Goal: Information Seeking & Learning: Learn about a topic

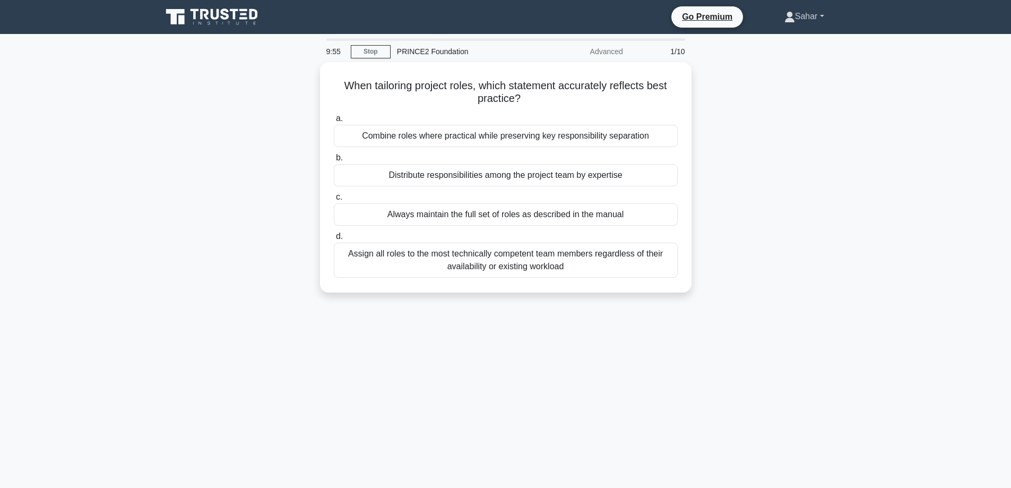
click at [805, 15] on link "Sahar" at bounding box center [804, 16] width 91 height 21
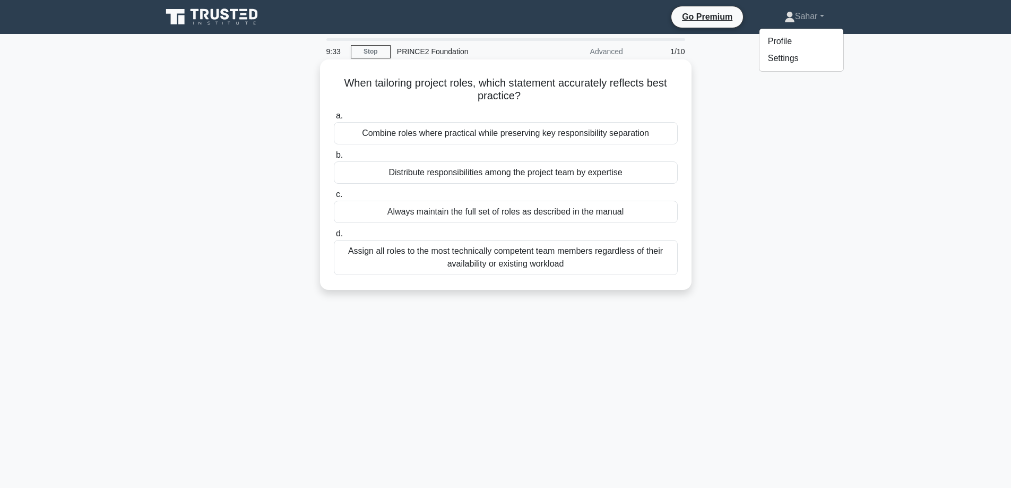
click at [515, 131] on div "Combine roles where practical while preserving key responsibility separation" at bounding box center [506, 133] width 344 height 22
click at [334, 119] on input "a. Combine roles where practical while preserving key responsibility separation" at bounding box center [334, 115] width 0 height 7
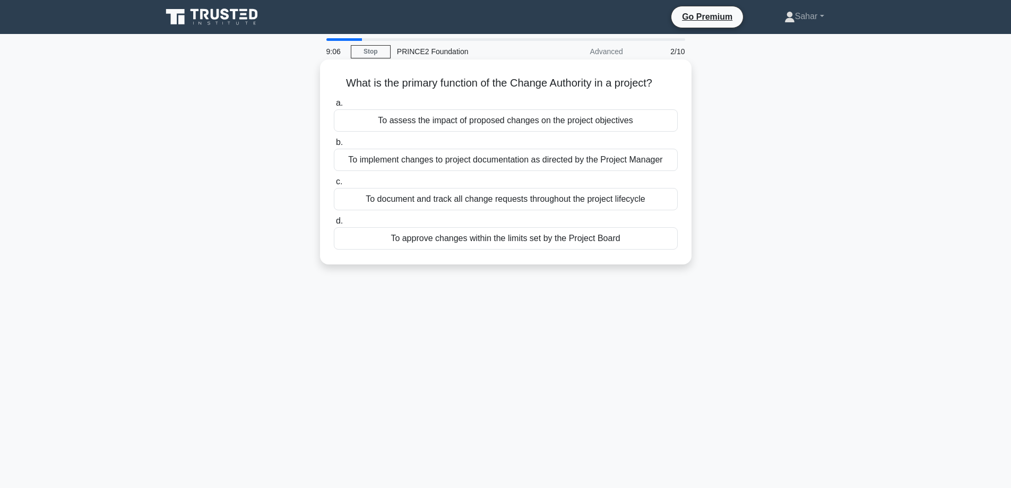
click at [551, 241] on div "To approve changes within the limits set by the Project Board" at bounding box center [506, 238] width 344 height 22
click at [334, 224] on input "d. To approve changes within the limits set by the Project Board" at bounding box center [334, 221] width 0 height 7
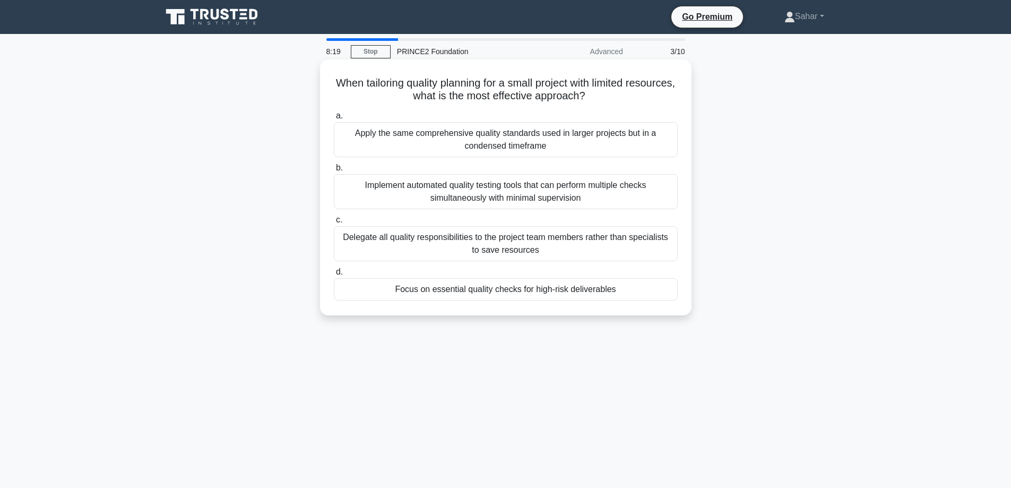
click at [573, 291] on div "Focus on essential quality checks for high-risk deliverables" at bounding box center [506, 289] width 344 height 22
click at [334, 275] on input "d. Focus on essential quality checks for high-risk deliverables" at bounding box center [334, 271] width 0 height 7
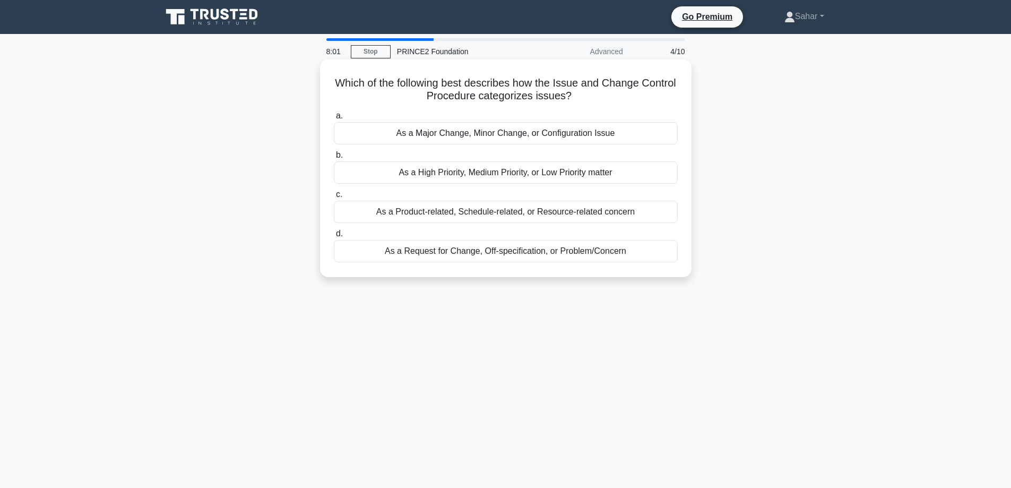
click at [566, 256] on div "As a Request for Change, Off-specification, or Problem/Concern" at bounding box center [506, 251] width 344 height 22
click at [334, 237] on input "d. As a Request for Change, Off-specification, or Problem/Concern" at bounding box center [334, 233] width 0 height 7
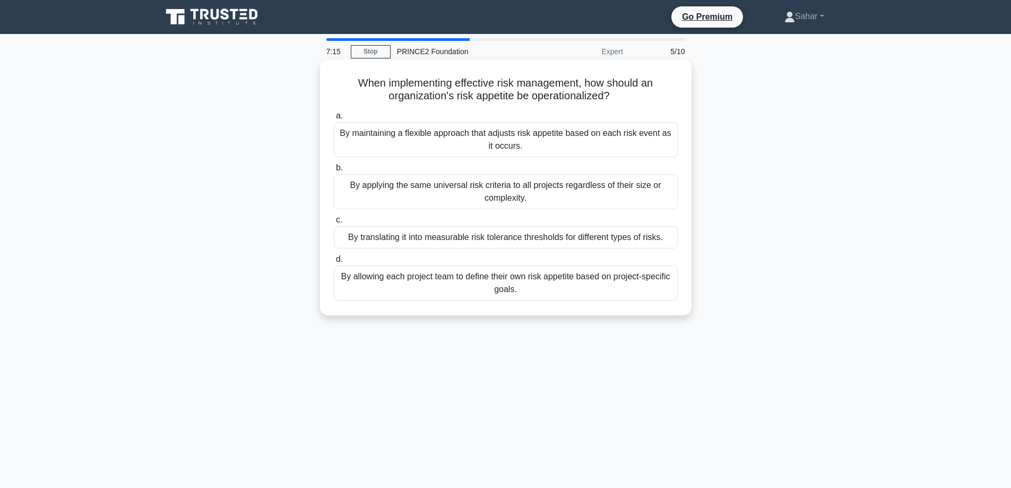
click at [550, 241] on div "By translating it into measurable risk tolerance thresholds for different types…" at bounding box center [506, 237] width 344 height 22
click at [334, 223] on input "c. By translating it into measurable risk tolerance thresholds for different ty…" at bounding box center [334, 219] width 0 height 7
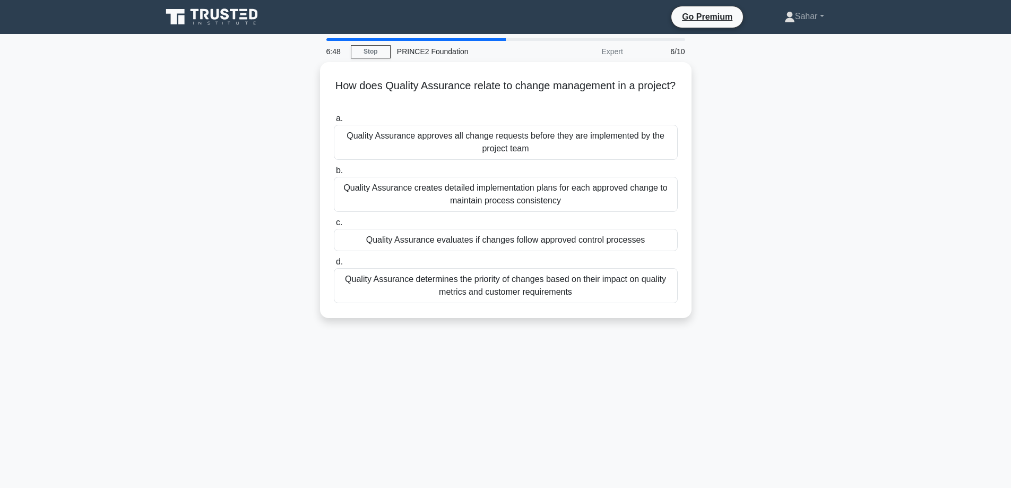
click at [550, 241] on div "Quality Assurance evaluates if changes follow approved control processes" at bounding box center [506, 240] width 344 height 22
click at [334, 226] on input "c. Quality Assurance evaluates if changes follow approved control processes" at bounding box center [334, 222] width 0 height 7
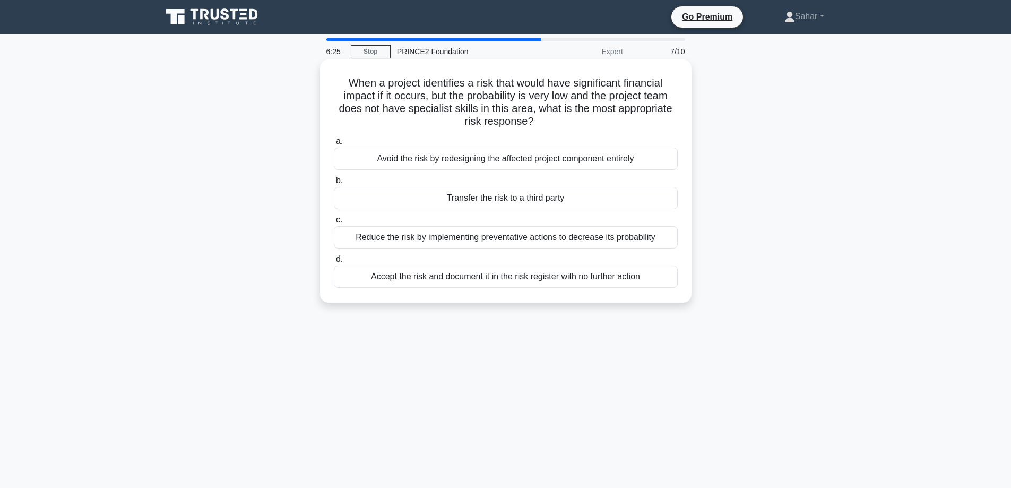
click at [548, 194] on div "Transfer the risk to a third party" at bounding box center [506, 198] width 344 height 22
click at [334, 184] on input "b. Transfer the risk to a third party" at bounding box center [334, 180] width 0 height 7
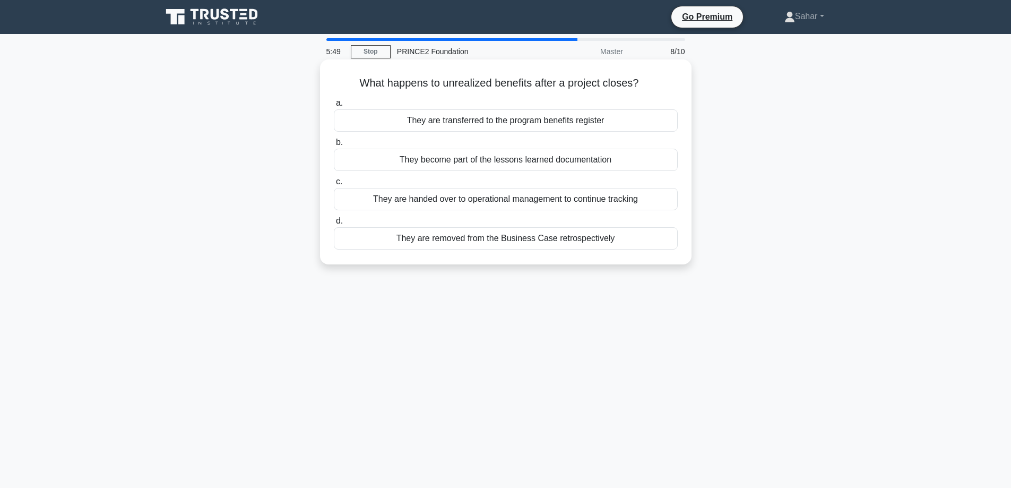
click at [576, 197] on div "They are handed over to operational management to continue tracking" at bounding box center [506, 199] width 344 height 22
click at [334, 185] on input "c. They are handed over to operational management to continue tracking" at bounding box center [334, 181] width 0 height 7
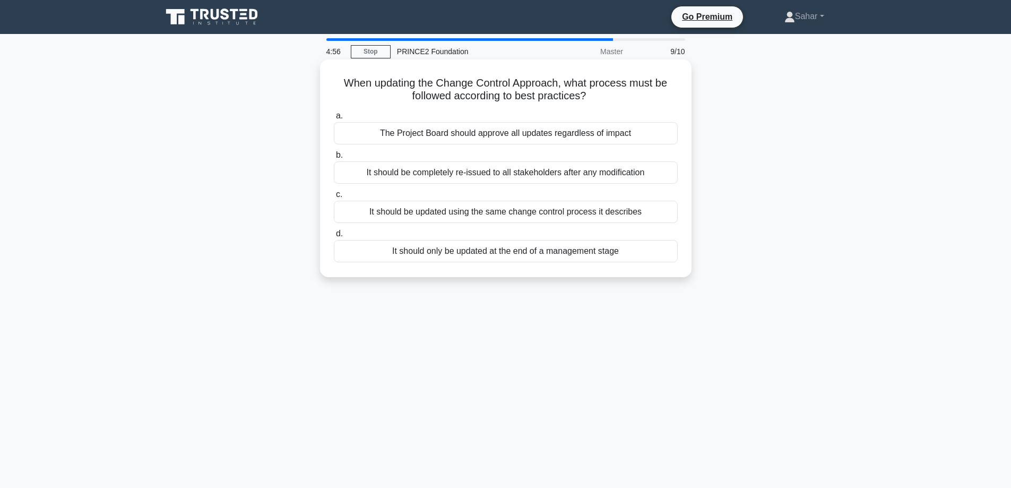
click at [522, 254] on div "It should only be updated at the end of a management stage" at bounding box center [506, 251] width 344 height 22
click at [334, 237] on input "d. It should only be updated at the end of a management stage" at bounding box center [334, 233] width 0 height 7
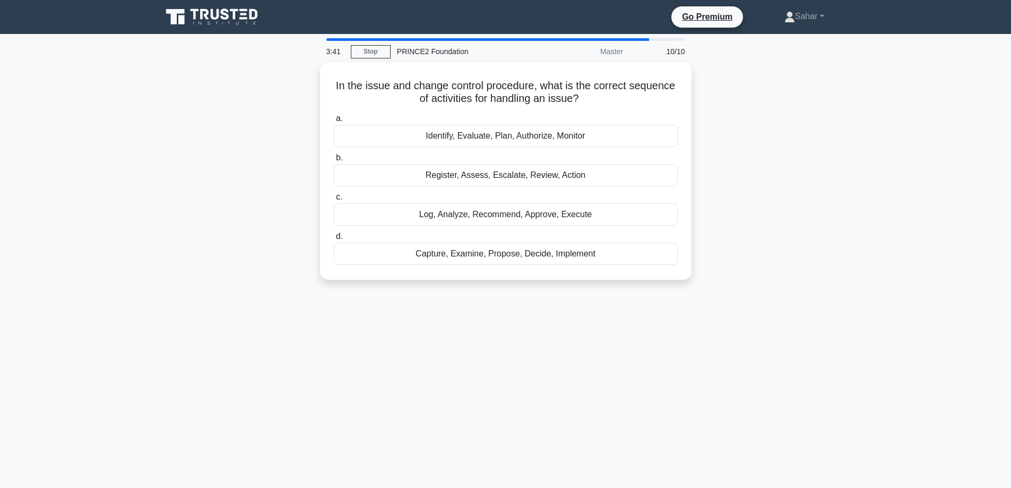
click at [522, 254] on div "Capture, Examine, Propose, Decide, Implement" at bounding box center [506, 253] width 344 height 22
click at [334, 240] on input "d. Capture, Examine, Propose, Decide, Implement" at bounding box center [334, 236] width 0 height 7
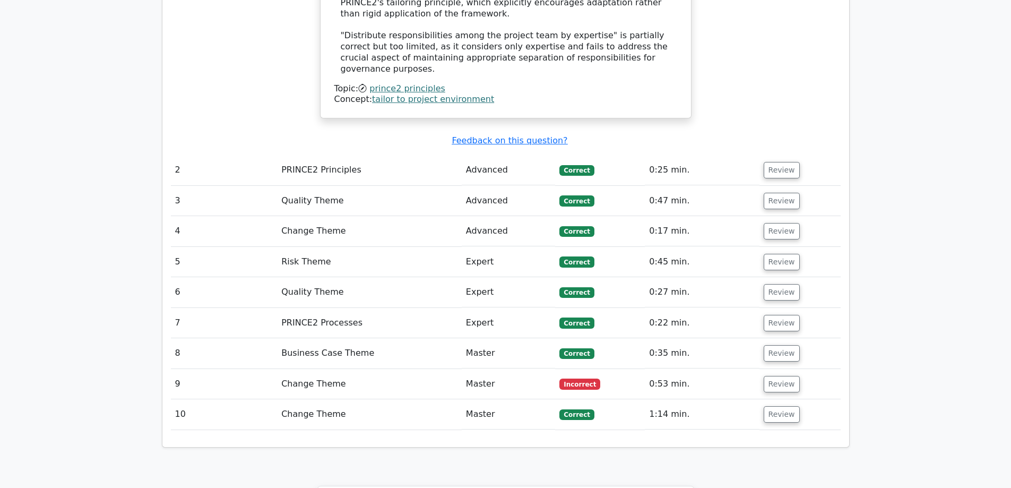
scroll to position [1357, 0]
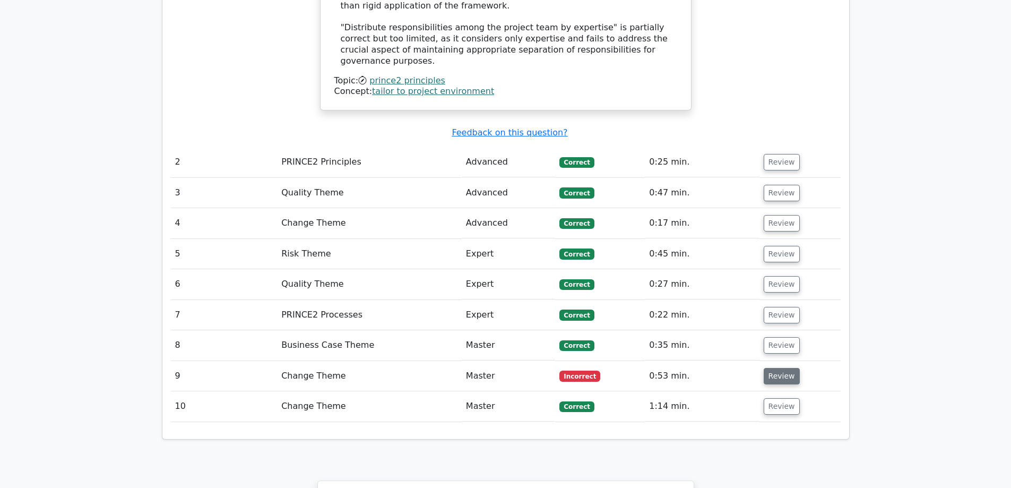
click at [774, 368] on button "Review" at bounding box center [782, 376] width 36 height 16
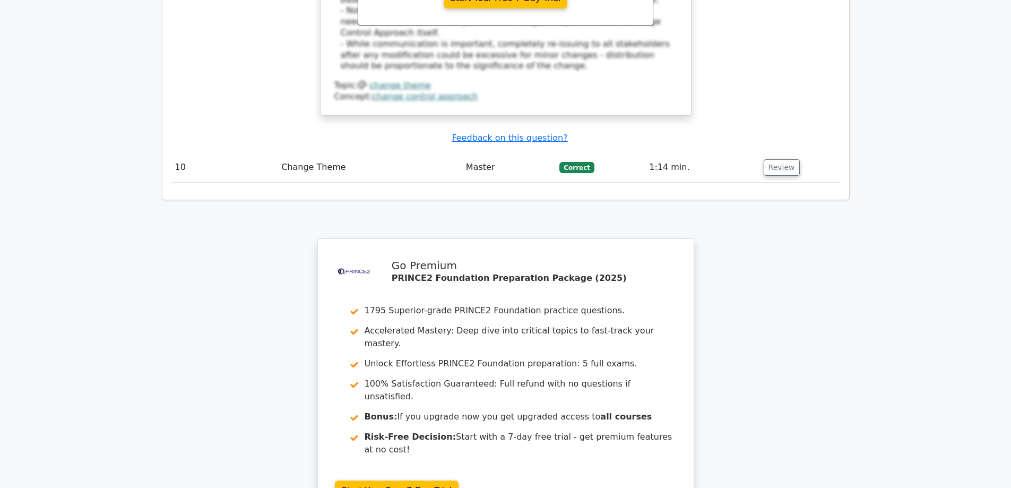
scroll to position [2036, 0]
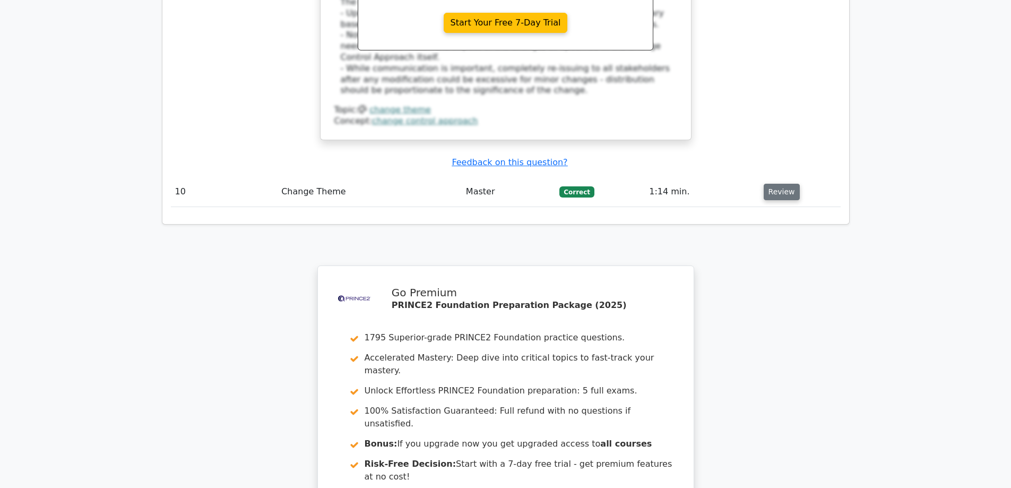
click at [769, 184] on button "Review" at bounding box center [782, 192] width 36 height 16
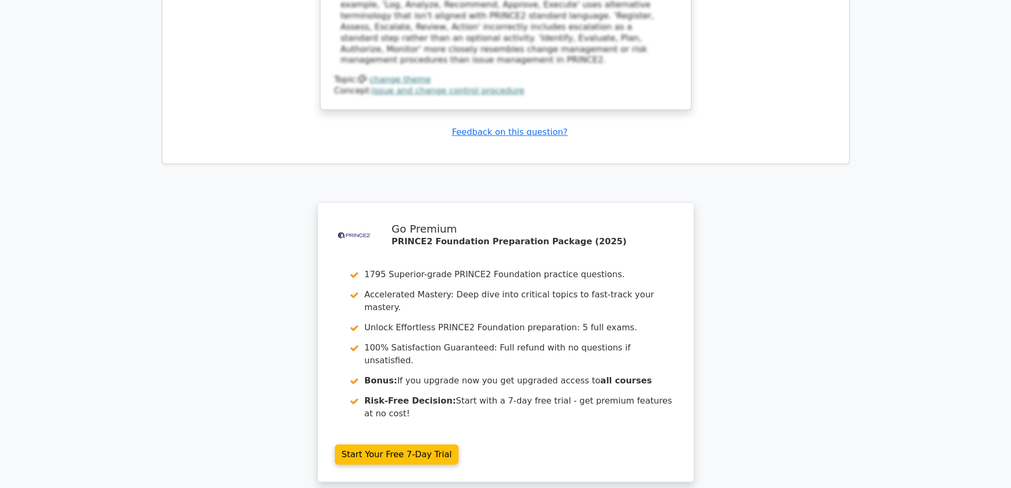
scroll to position [2666, 0]
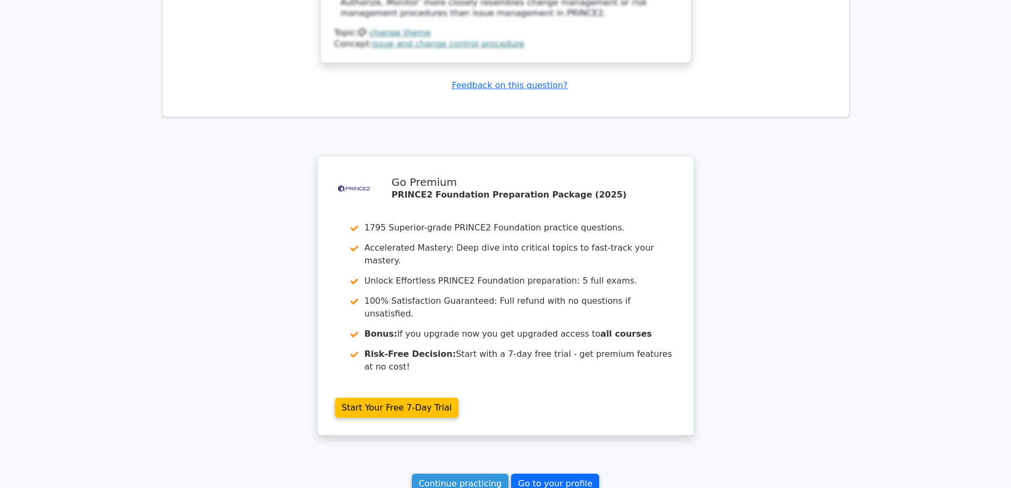
click at [534, 473] on link "Go to your profile" at bounding box center [555, 483] width 88 height 20
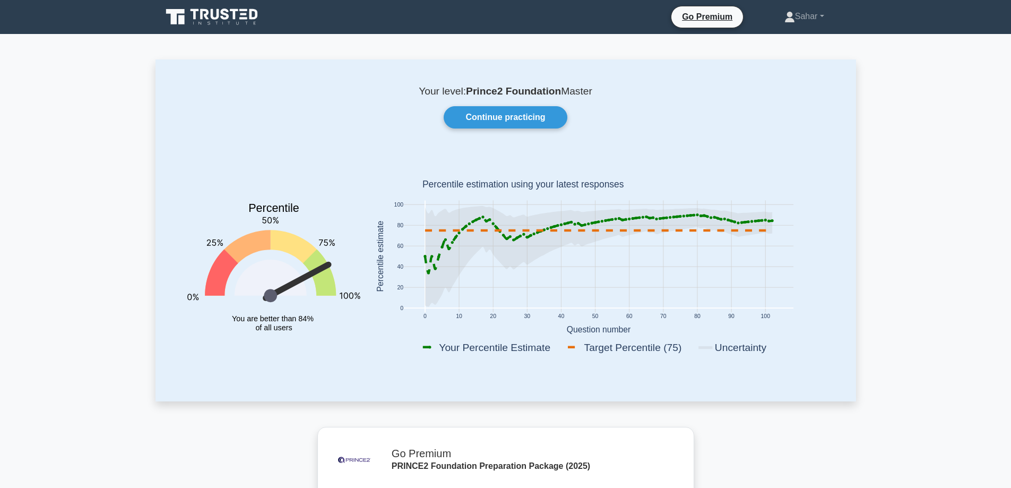
click at [738, 115] on div "Continue practicing" at bounding box center [506, 117] width 662 height 22
click at [507, 108] on link "Continue practicing" at bounding box center [505, 117] width 123 height 22
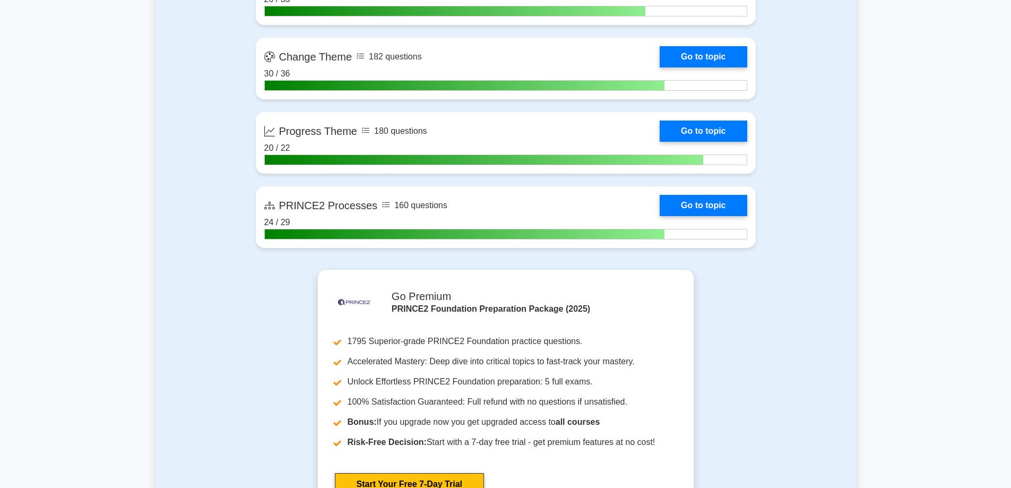
scroll to position [1265, 0]
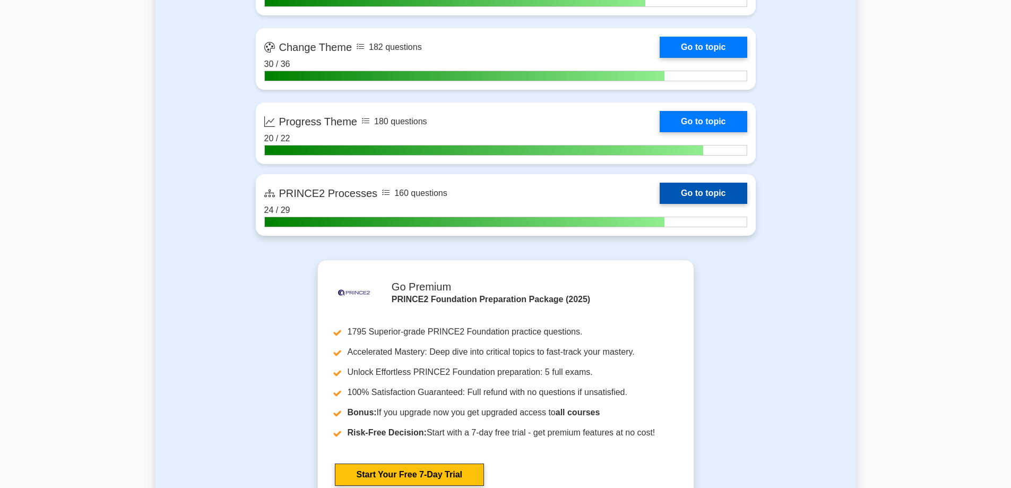
click at [696, 192] on link "Go to topic" at bounding box center [703, 193] width 87 height 21
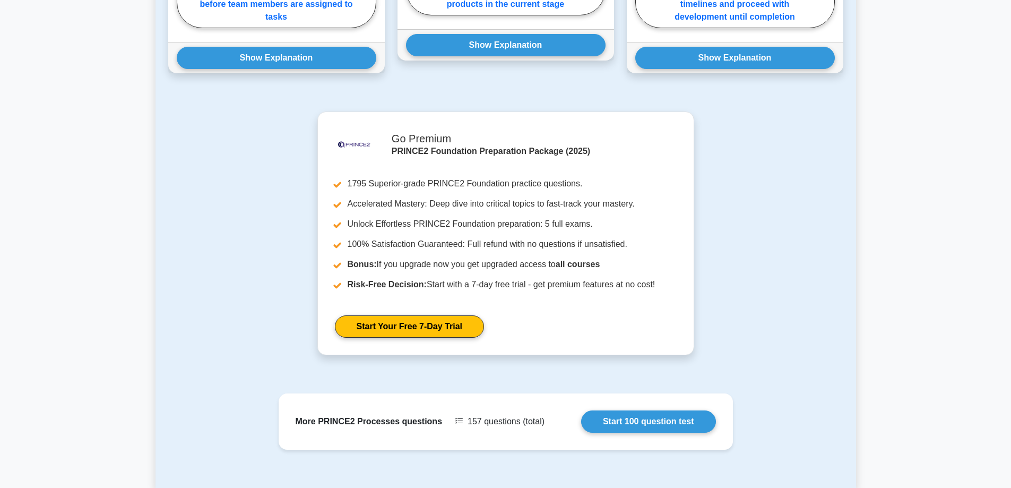
scroll to position [804, 0]
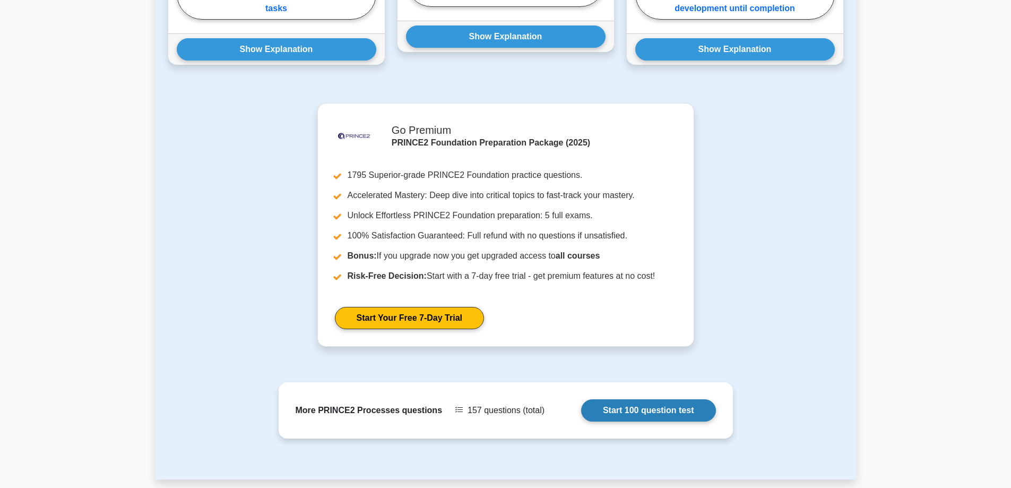
click at [671, 399] on link "Start 100 question test" at bounding box center [648, 410] width 135 height 22
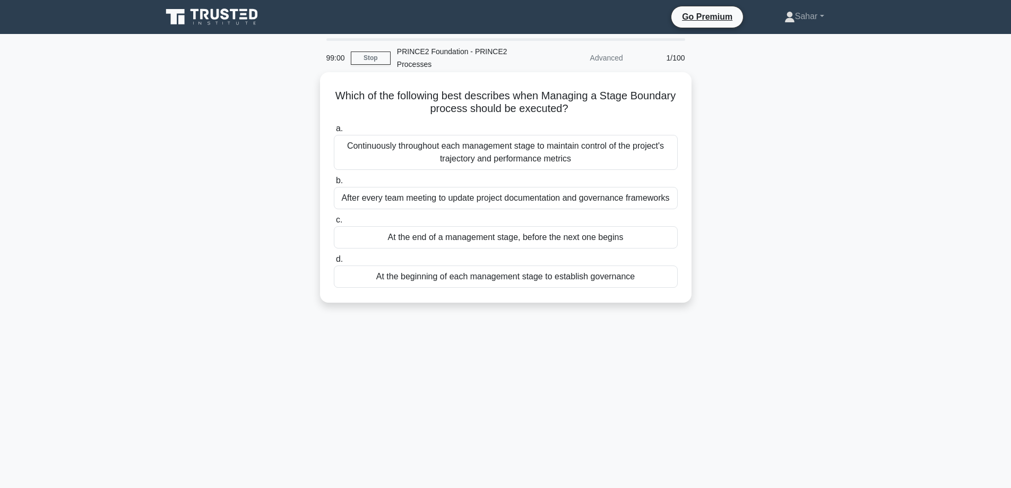
click at [479, 237] on div "At the end of a management stage, before the next one begins" at bounding box center [506, 237] width 344 height 22
click at [334, 223] on input "c. At the end of a management stage, before the next one begins" at bounding box center [334, 219] width 0 height 7
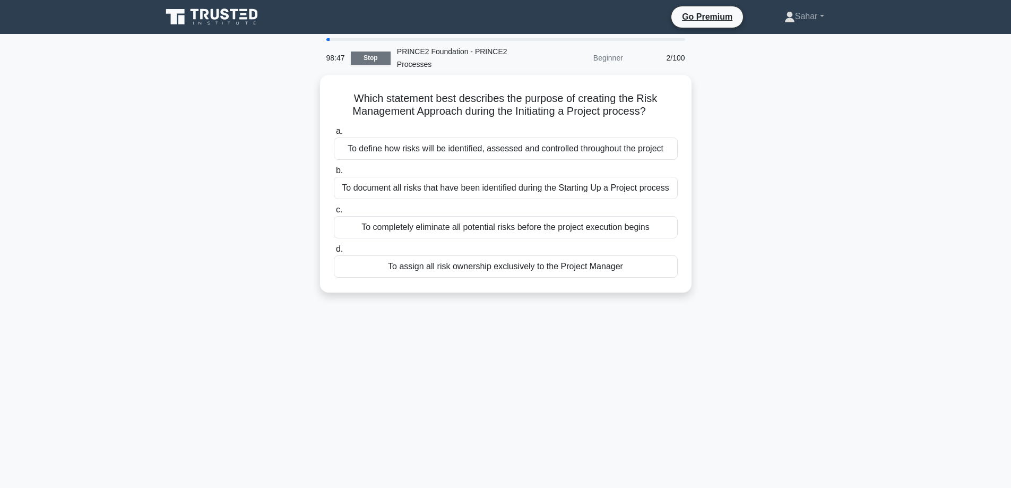
click at [367, 59] on link "Stop" at bounding box center [371, 57] width 40 height 13
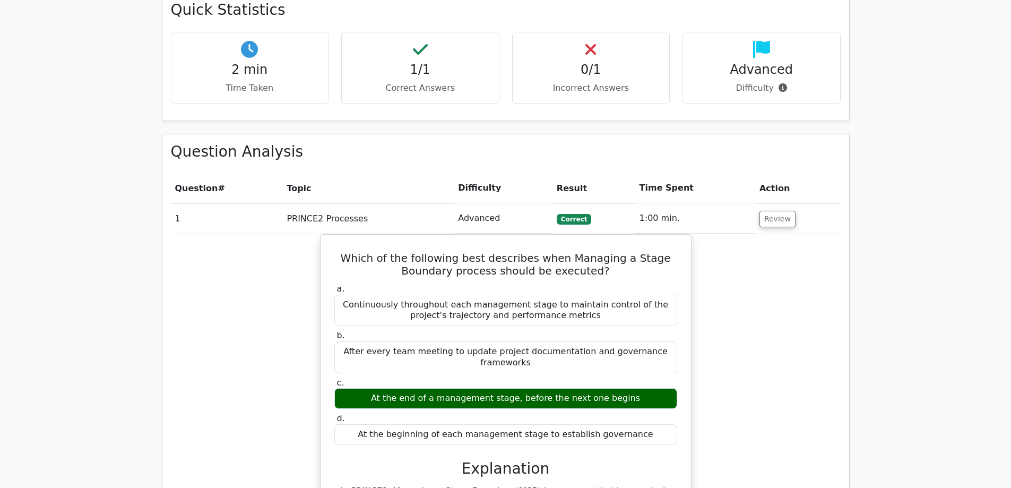
scroll to position [632, 0]
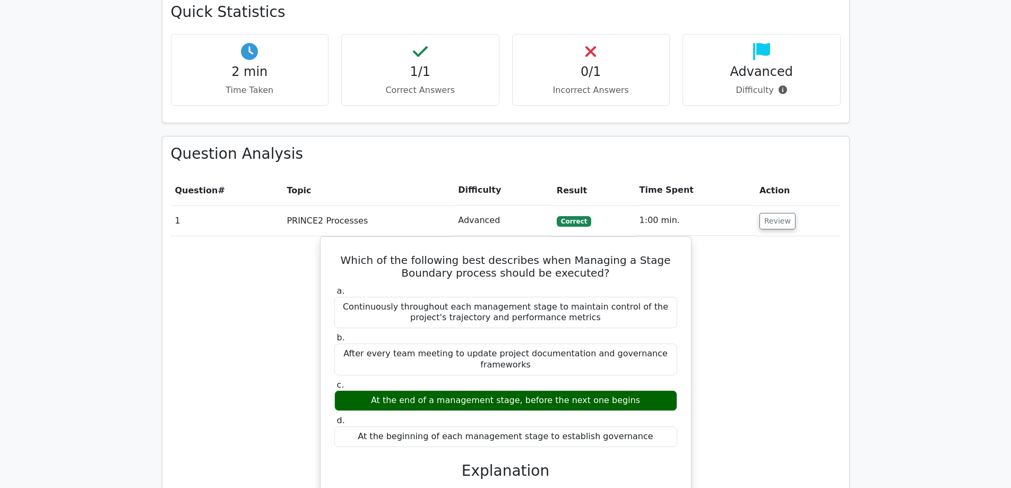
click at [999, 210] on main ".st0{fill-rule:evenodd;clip-rule:evenodd;fill:#000041;} .st1{fill-rule:evenodd;…" at bounding box center [505, 321] width 1011 height 1839
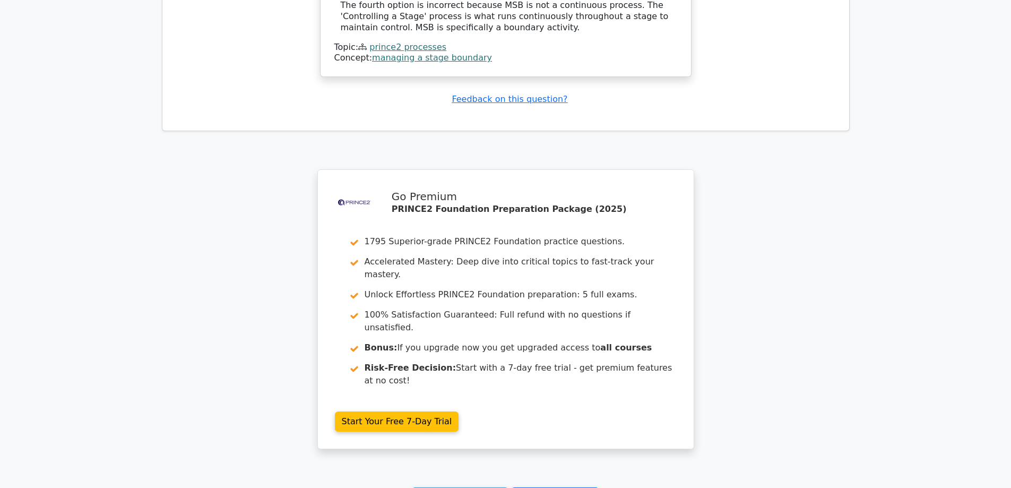
scroll to position [1345, 0]
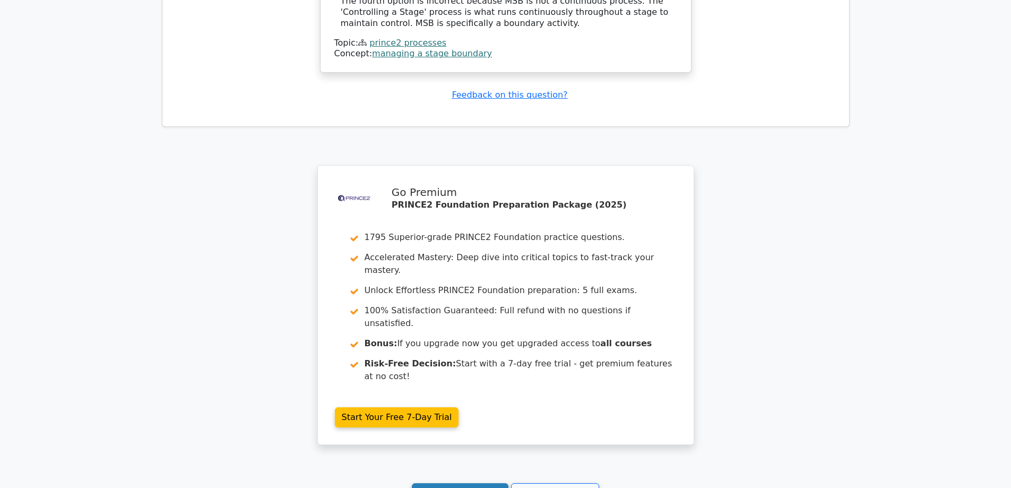
click at [454, 483] on link "Continue practicing" at bounding box center [460, 493] width 97 height 20
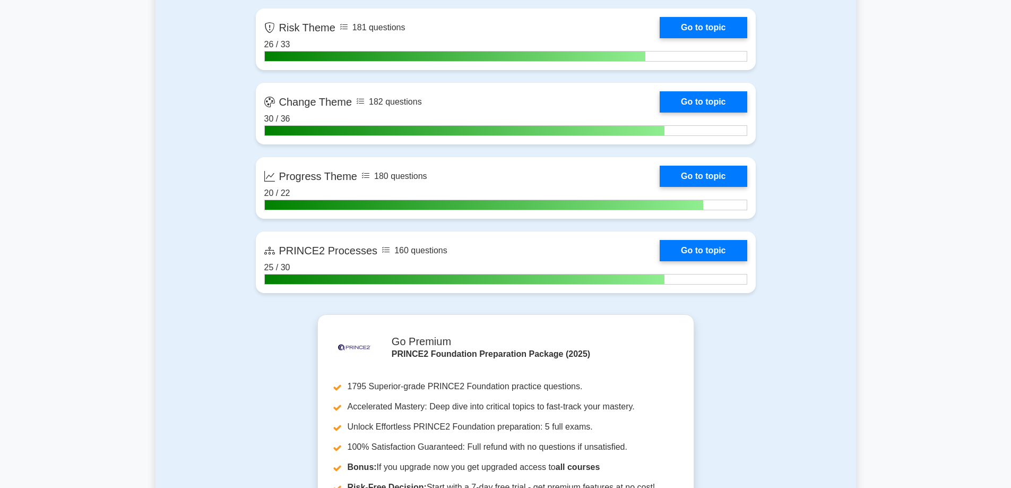
scroll to position [1214, 0]
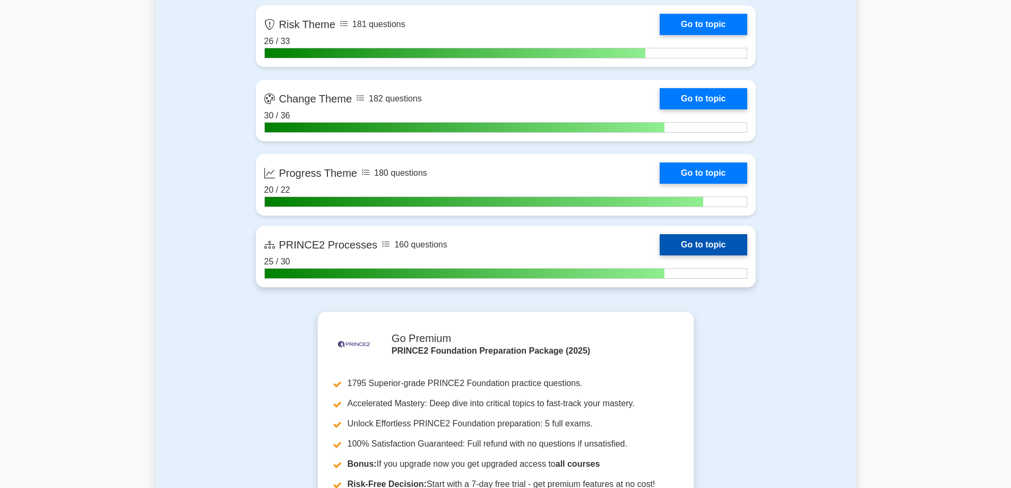
click at [690, 245] on link "Go to topic" at bounding box center [703, 244] width 87 height 21
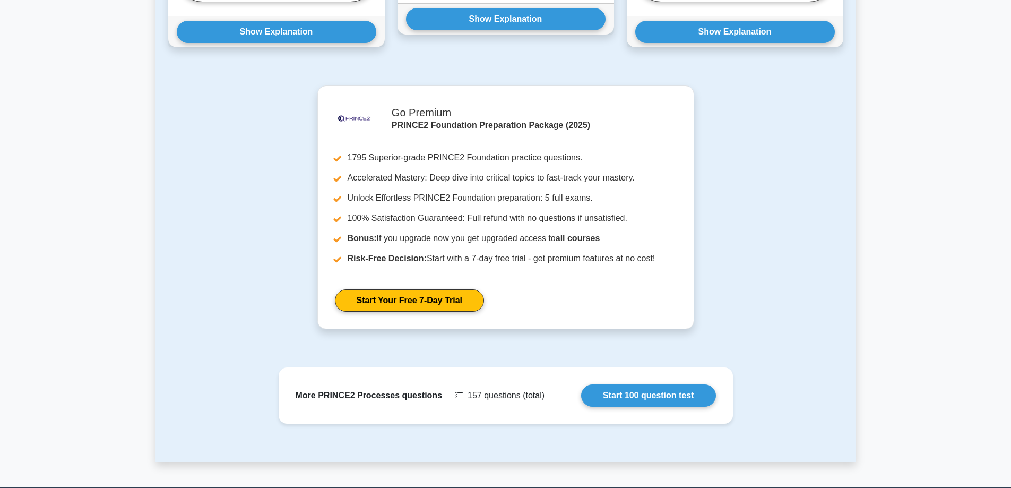
scroll to position [828, 0]
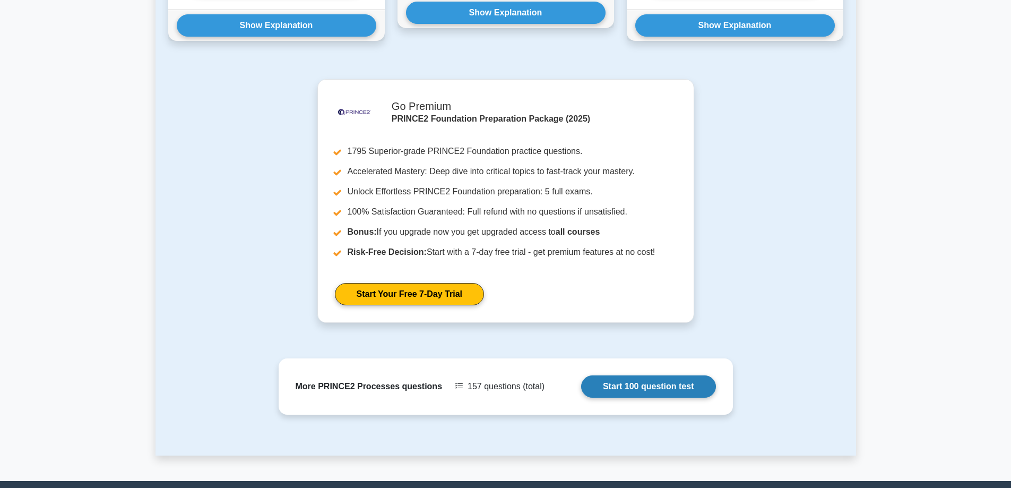
click at [664, 386] on link "Start 100 question test" at bounding box center [648, 386] width 135 height 22
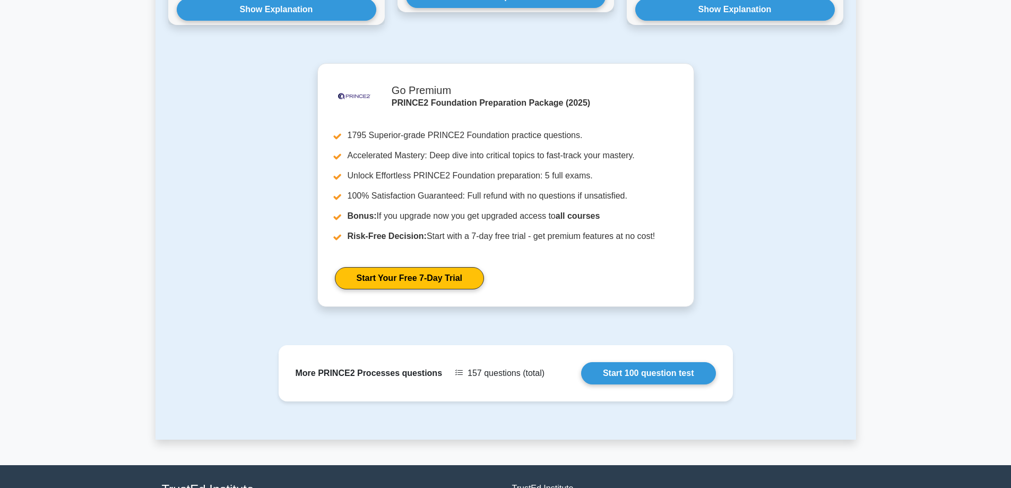
scroll to position [926, 0]
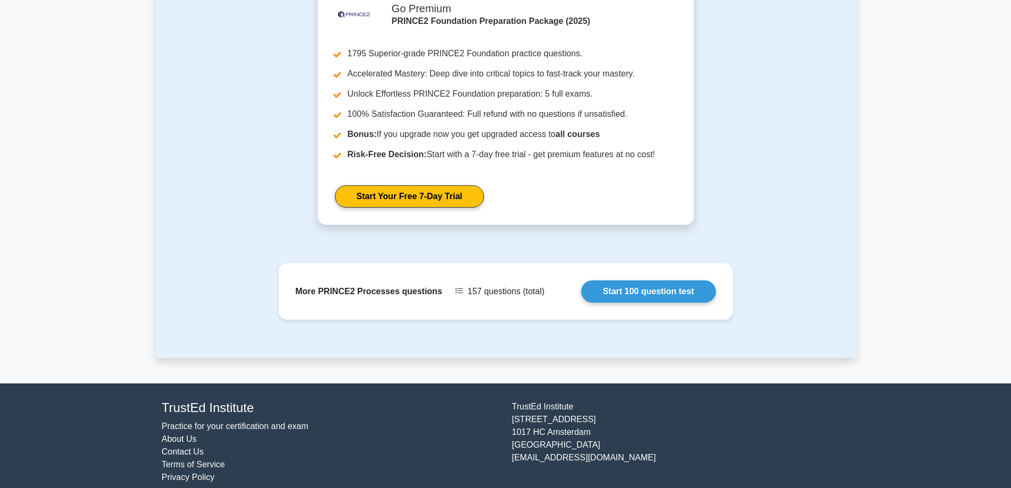
click at [743, 103] on div ".st0{fill-rule:evenodd;clip-rule:evenodd;fill:#000041;} .st1{fill-rule:evenodd;…" at bounding box center [506, 109] width 688 height 256
click at [783, 43] on div ".st0{fill-rule:evenodd;clip-rule:evenodd;fill:#000041;} .st1{fill-rule:evenodd;…" at bounding box center [506, 109] width 688 height 256
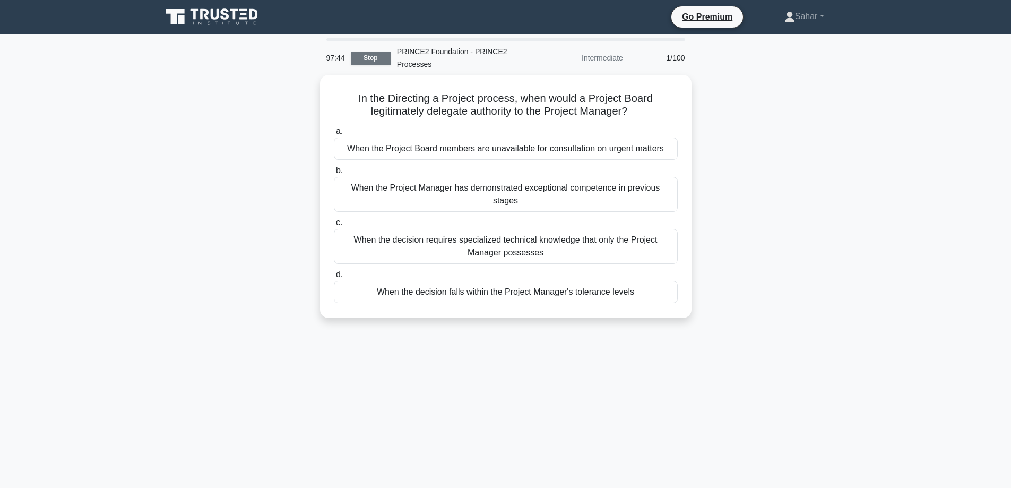
click at [380, 63] on link "Stop" at bounding box center [371, 57] width 40 height 13
